Goal: Task Accomplishment & Management: Manage account settings

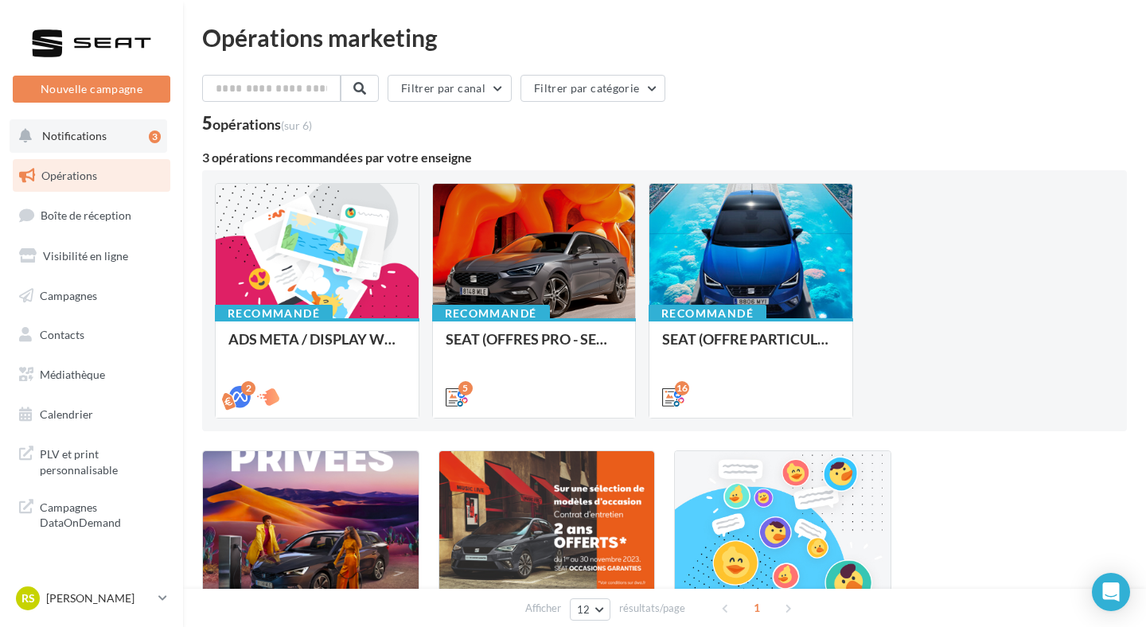
click at [72, 145] on button "Notifications 3" at bounding box center [89, 135] width 158 height 33
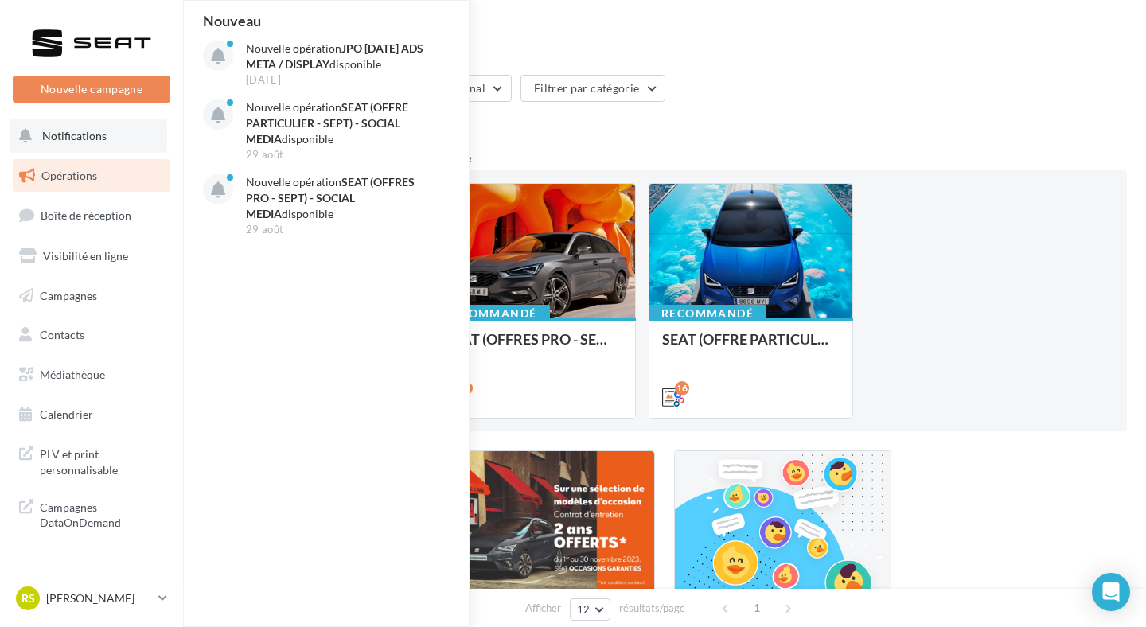
click at [77, 144] on button "Notifications Nouveau Nouvelle opération JPO [DATE] ADS META / DISPLAY disponib…" at bounding box center [89, 135] width 158 height 33
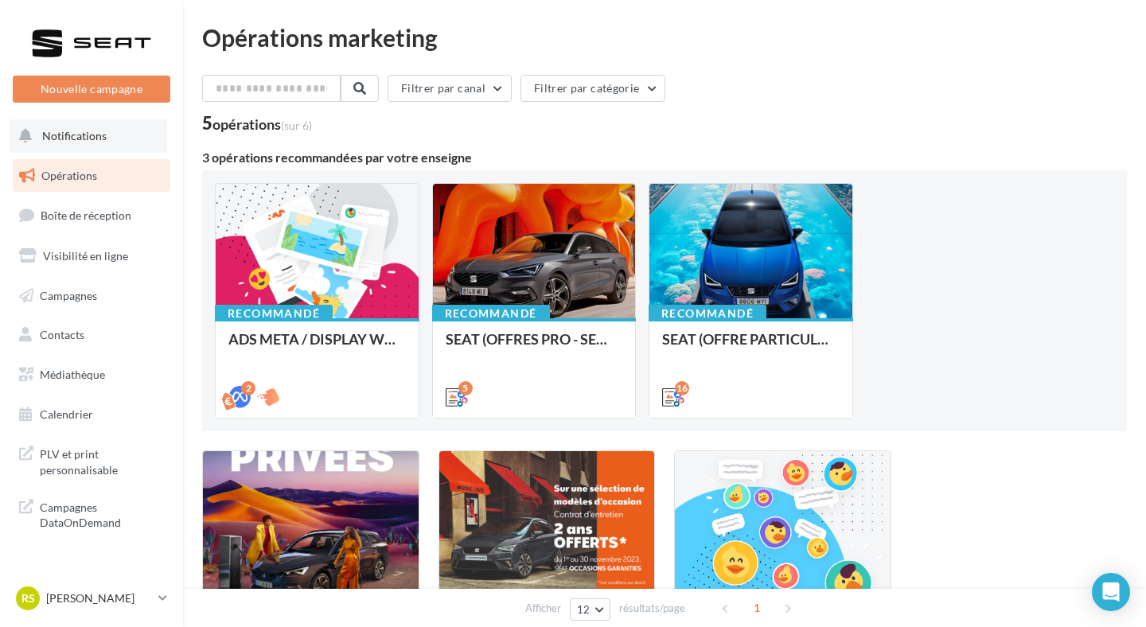
click at [78, 143] on button "Notifications" at bounding box center [89, 135] width 158 height 33
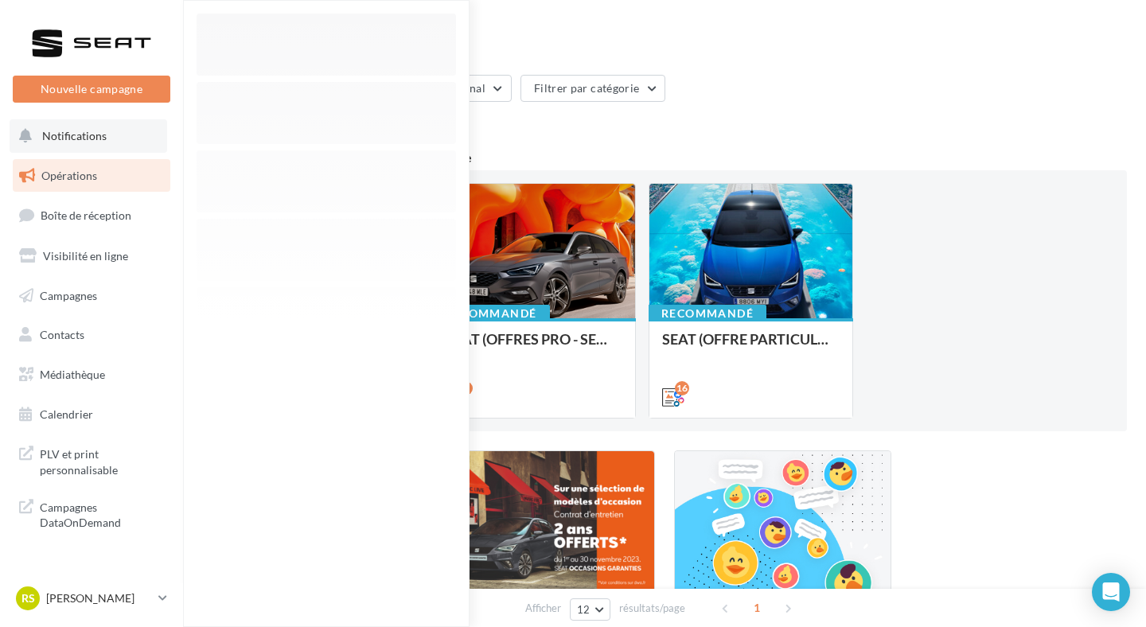
click at [78, 143] on button "Notifications" at bounding box center [89, 135] width 158 height 33
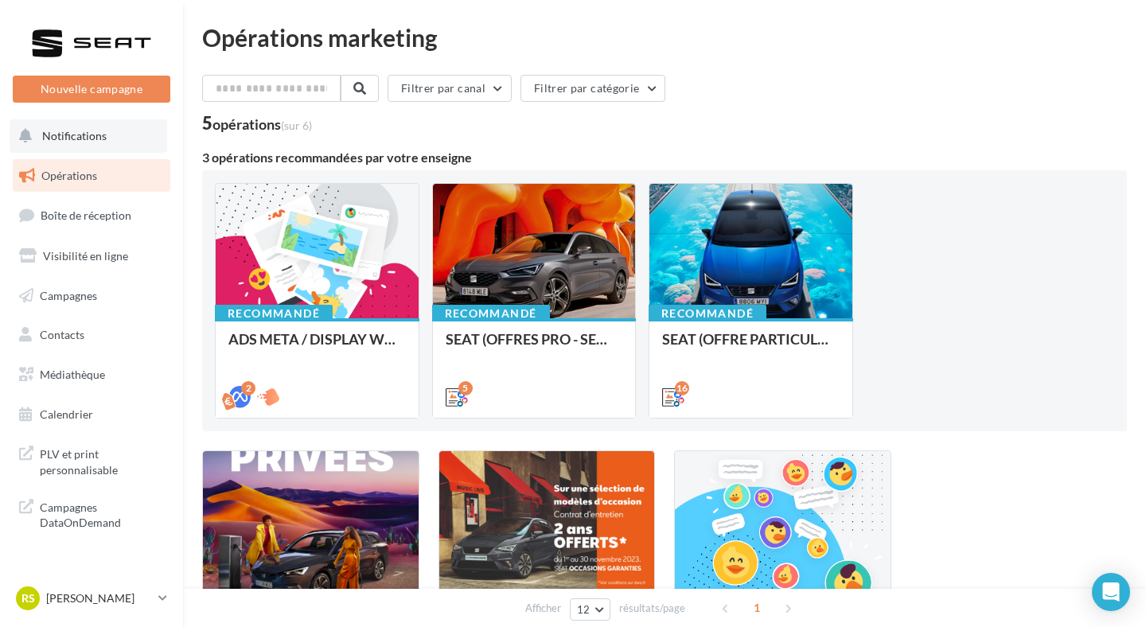
click at [115, 144] on button "Notifications" at bounding box center [89, 135] width 158 height 33
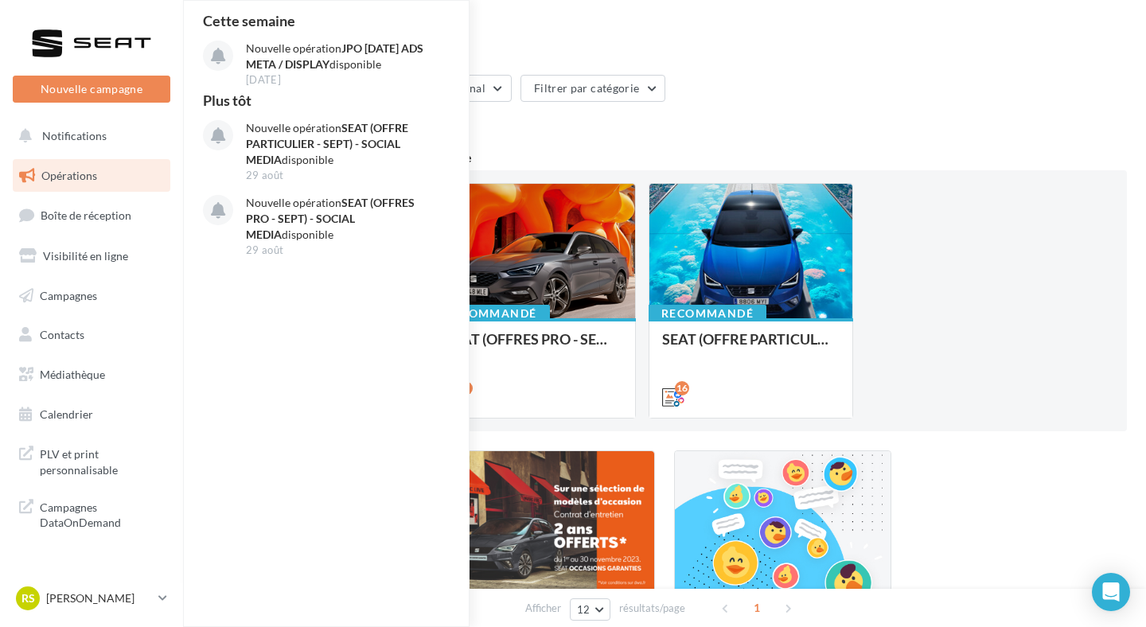
click at [112, 182] on link "Opérations" at bounding box center [92, 175] width 164 height 33
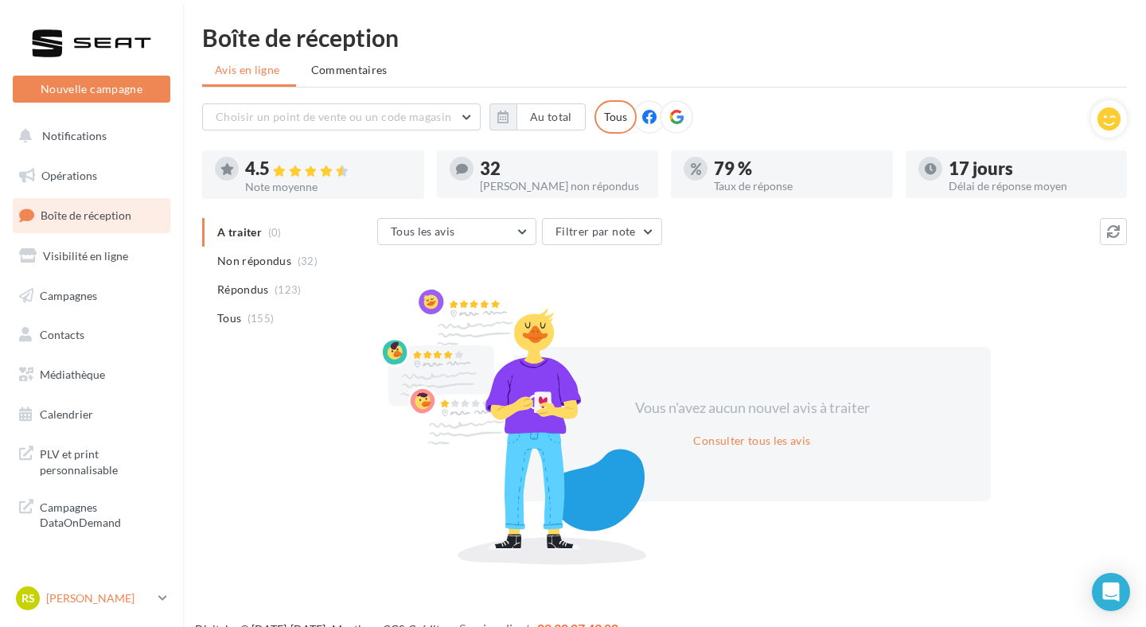
click at [88, 597] on p "[PERSON_NAME]" at bounding box center [99, 599] width 106 height 16
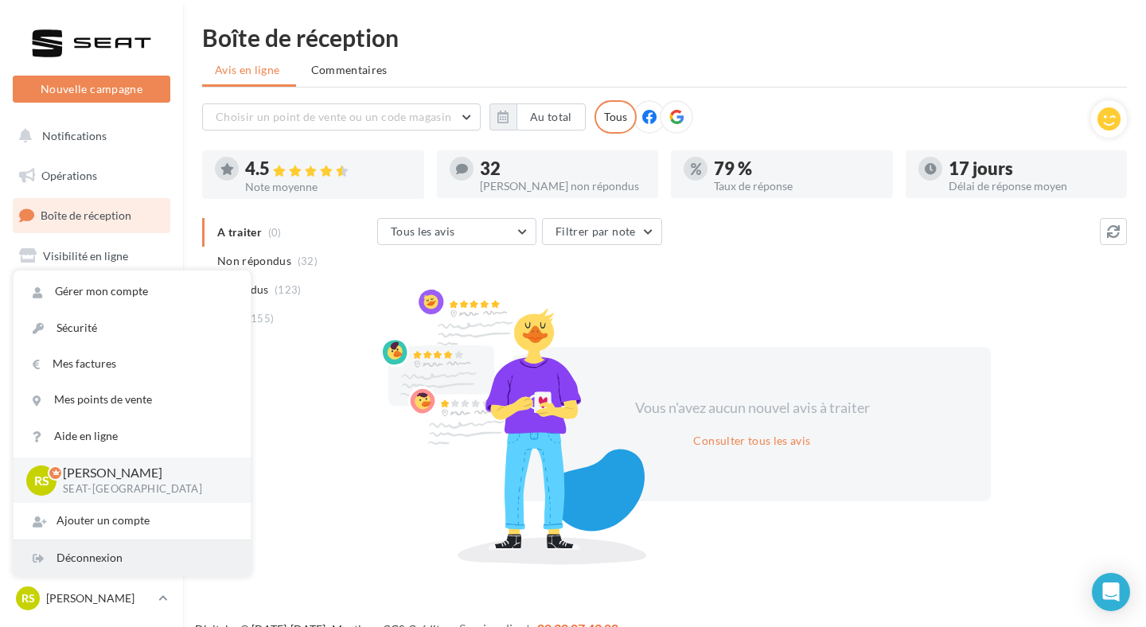
click at [95, 559] on div "Déconnexion" at bounding box center [132, 559] width 237 height 36
